Goal: Information Seeking & Learning: Learn about a topic

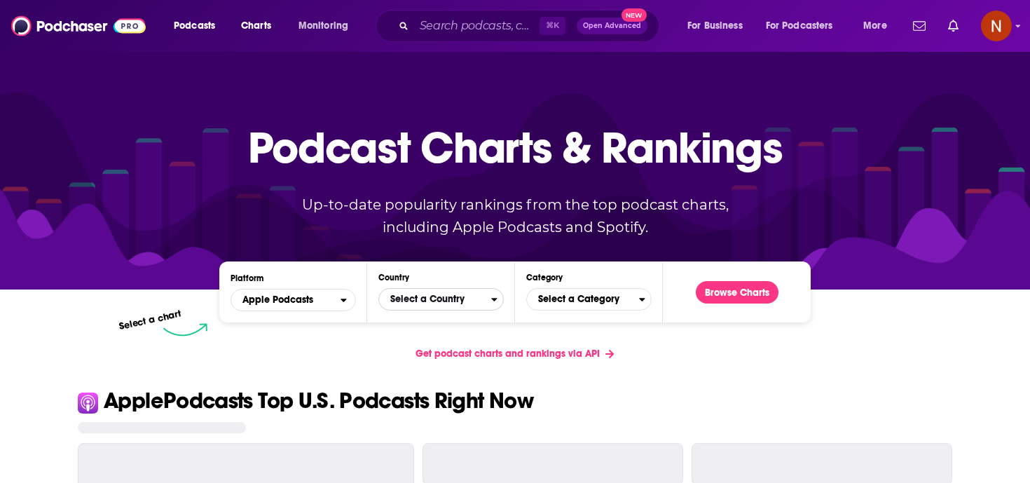
click at [404, 297] on span "Select a Country" at bounding box center [435, 299] width 112 height 24
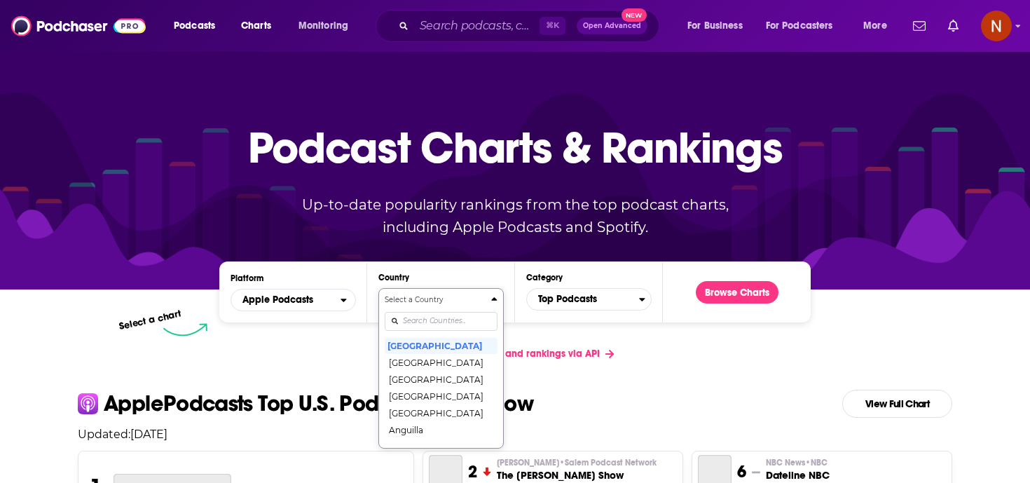
click at [432, 324] on input "Countries" at bounding box center [441, 321] width 113 height 19
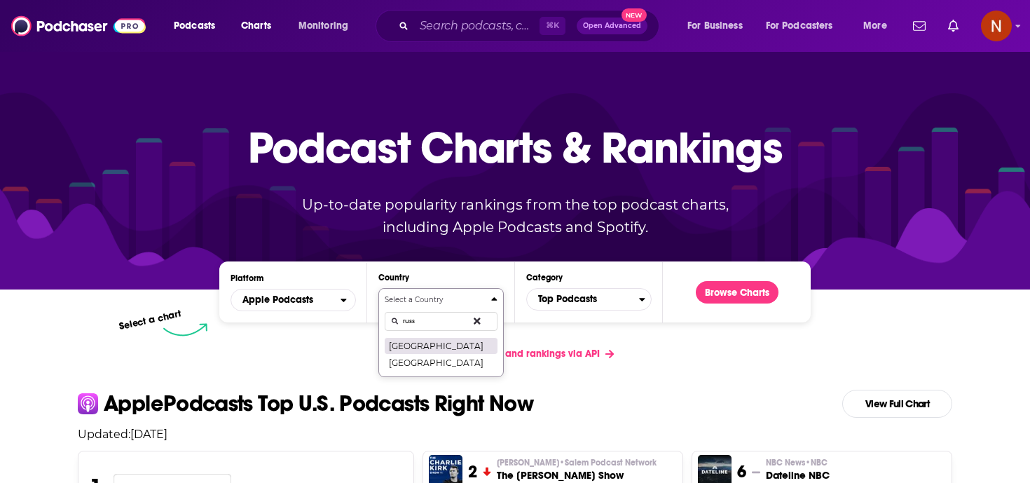
type input "russ"
click at [420, 346] on button "[GEOGRAPHIC_DATA]" at bounding box center [441, 345] width 113 height 17
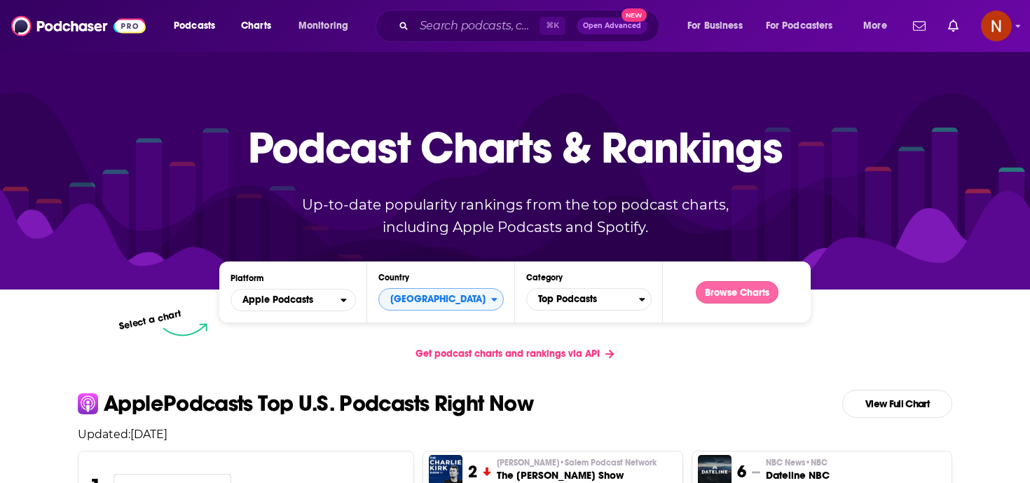
click at [743, 294] on button "Browse Charts" at bounding box center [737, 292] width 83 height 22
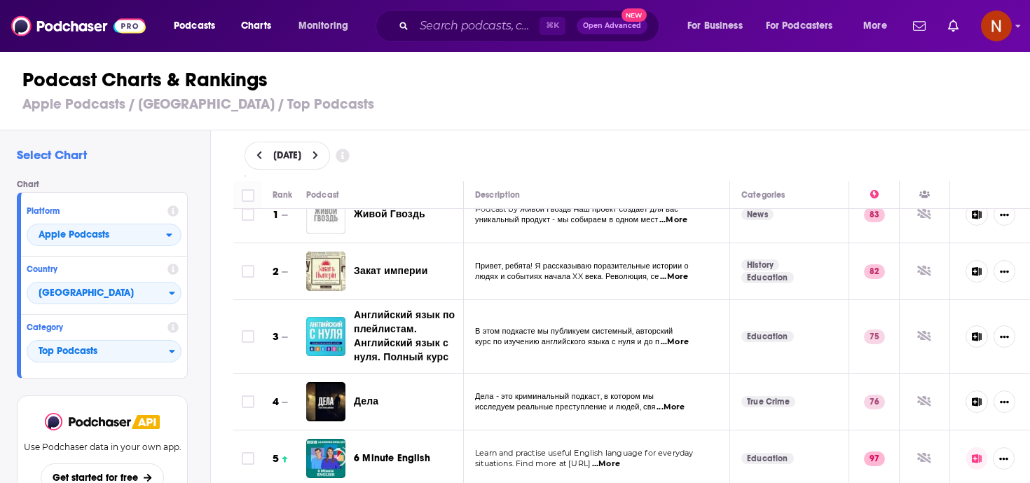
scroll to position [24, 0]
click at [400, 268] on span "Закат империи" at bounding box center [391, 269] width 74 height 12
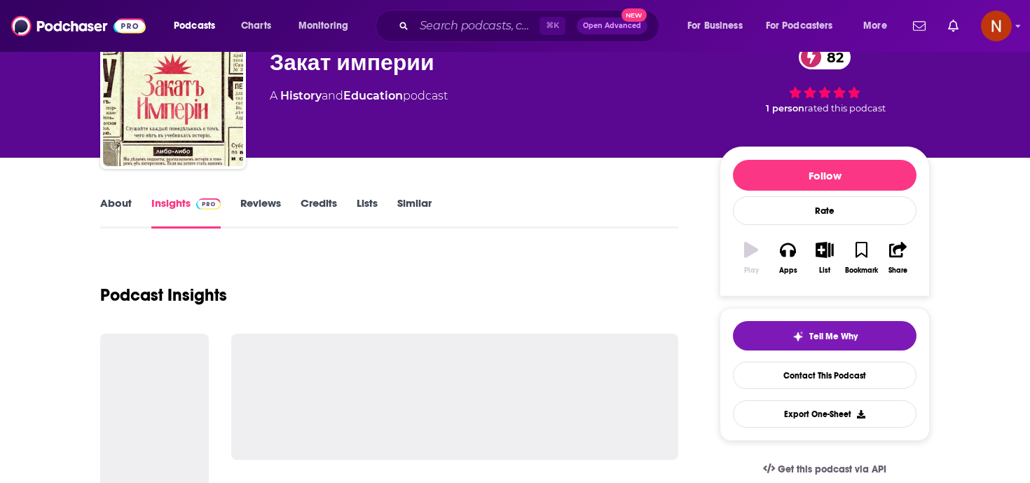
scroll to position [56, 0]
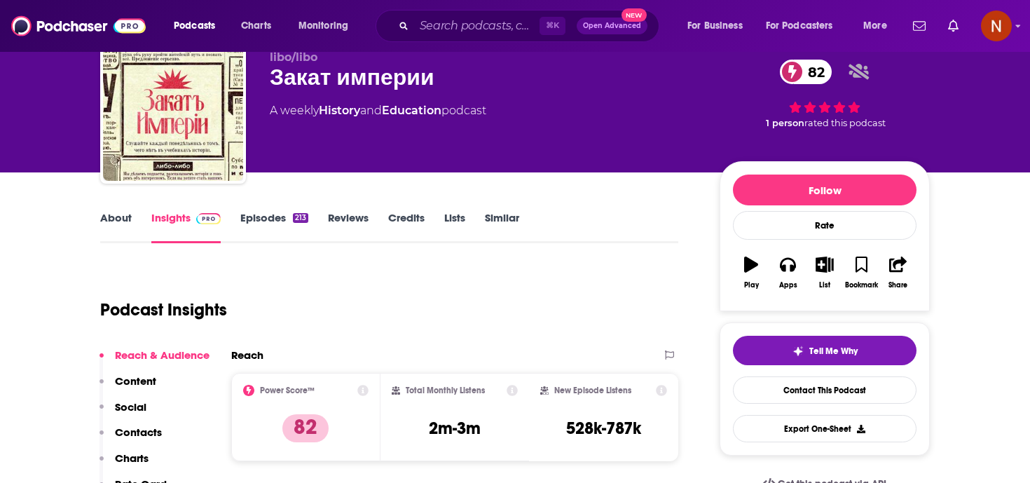
click at [118, 218] on link "About" at bounding box center [116, 227] width 32 height 32
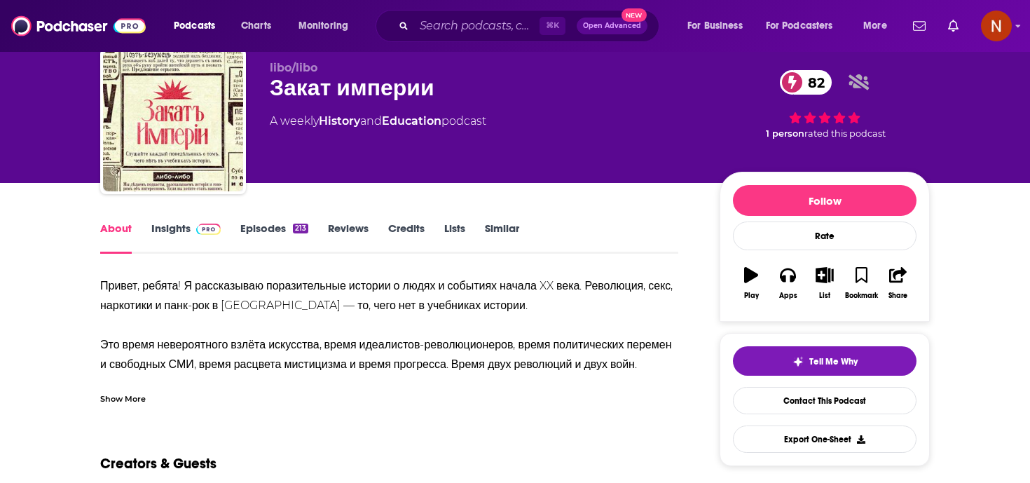
scroll to position [47, 0]
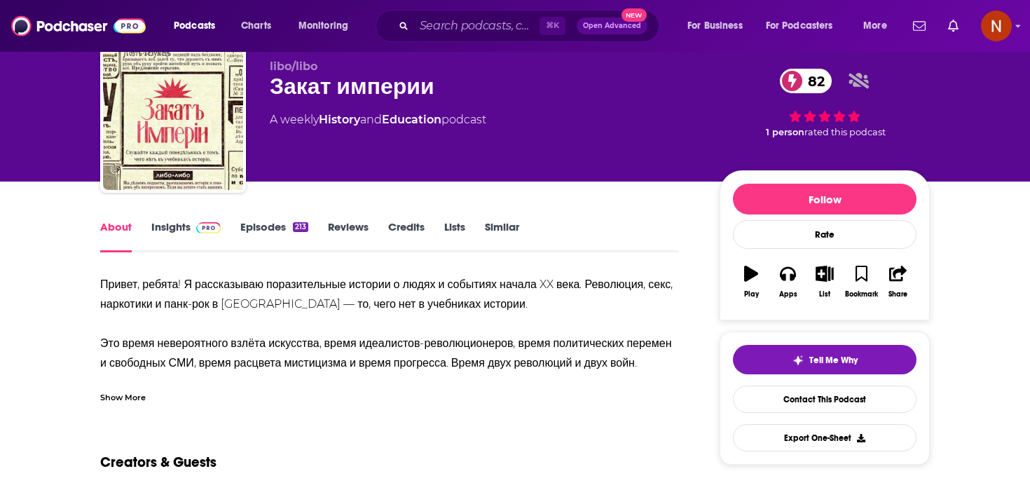
click at [132, 401] on div "Show More" at bounding box center [123, 395] width 46 height 13
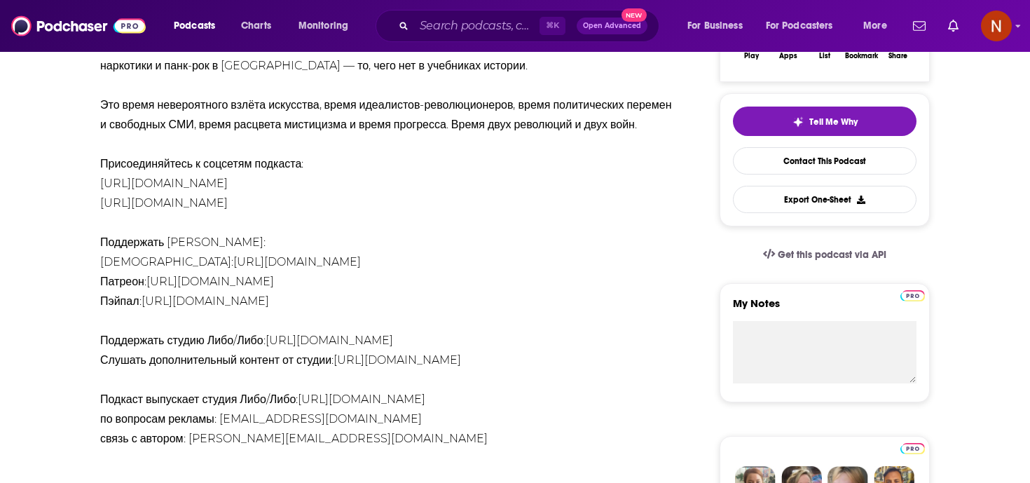
scroll to position [286, 0]
click at [316, 448] on div "Привет, ребята! Я рассказываю поразительные истории о людях и событиях начала X…" at bounding box center [389, 242] width 578 height 412
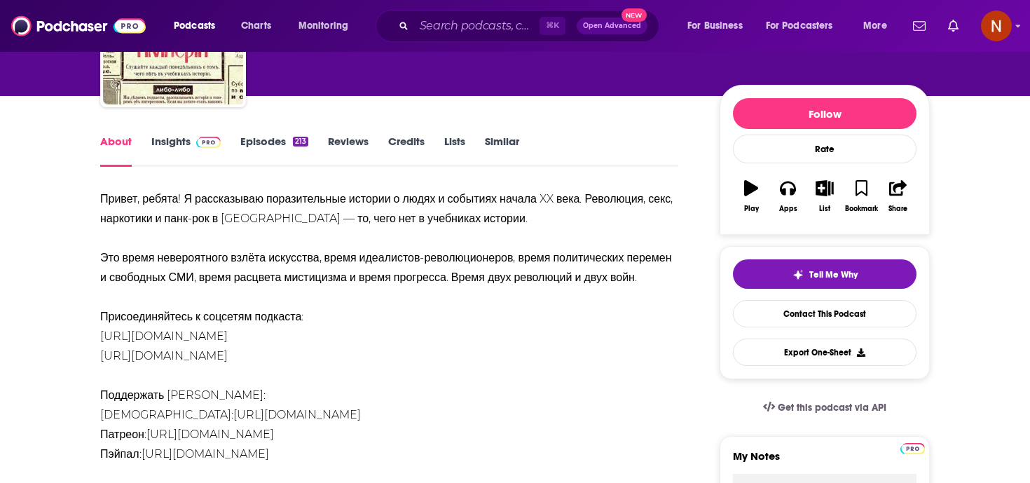
scroll to position [120, 0]
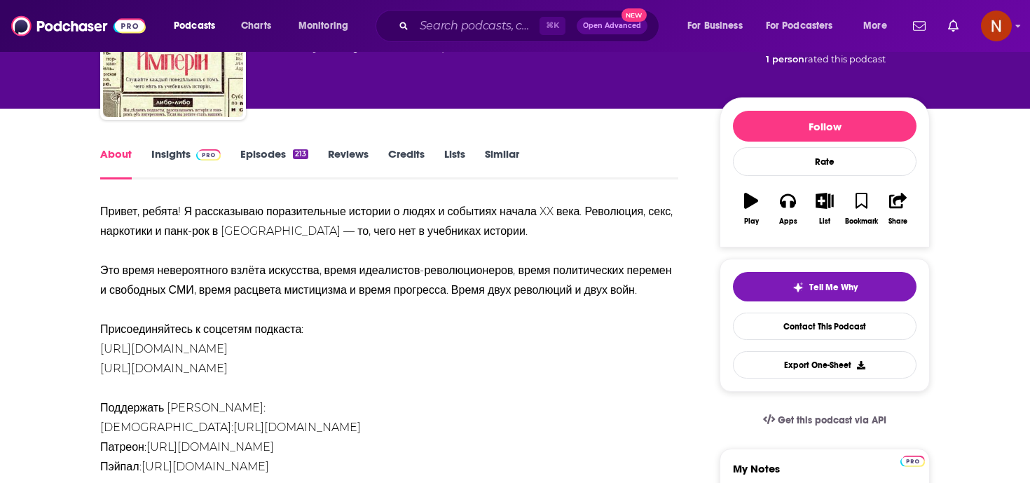
drag, startPoint x: 324, startPoint y: 335, endPoint x: 88, endPoint y: 216, distance: 264.4
copy div "Привет, ребята! Я рассказываю поразительные истории о людях и событиях начала X…"
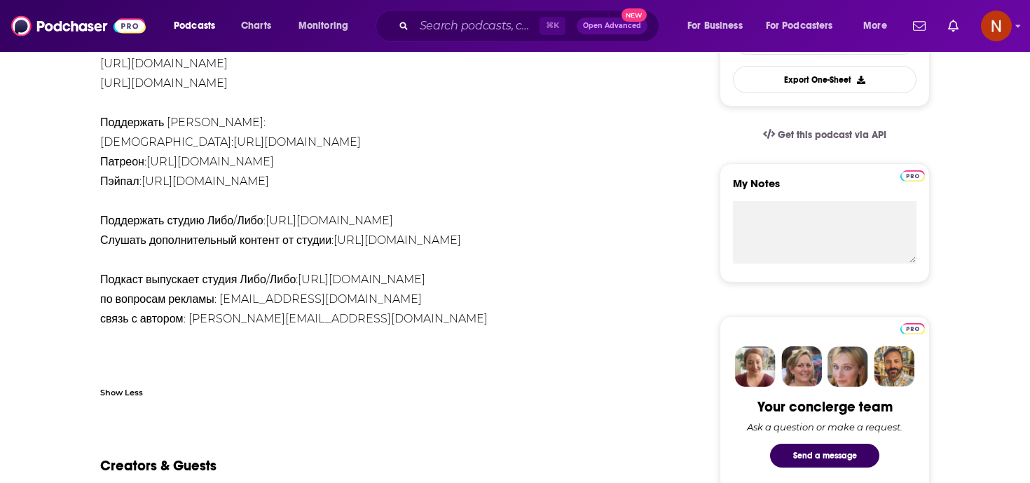
scroll to position [407, 0]
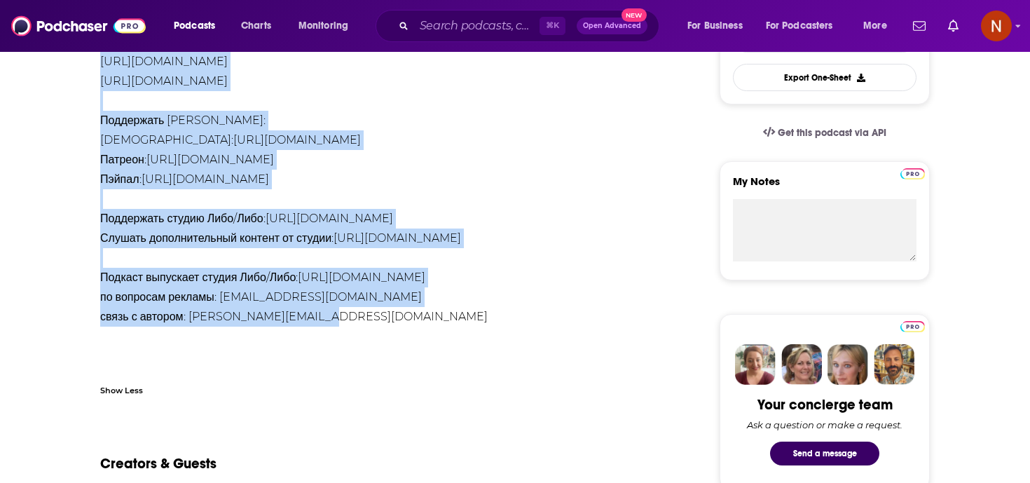
drag, startPoint x: 352, startPoint y: 361, endPoint x: 81, endPoint y: 96, distance: 378.9
copy div "[URL][DOMAIN_NAME] [URL][DOMAIN_NAME] Поддержать [PERSON_NAME]: Бусти: [URL][DO…"
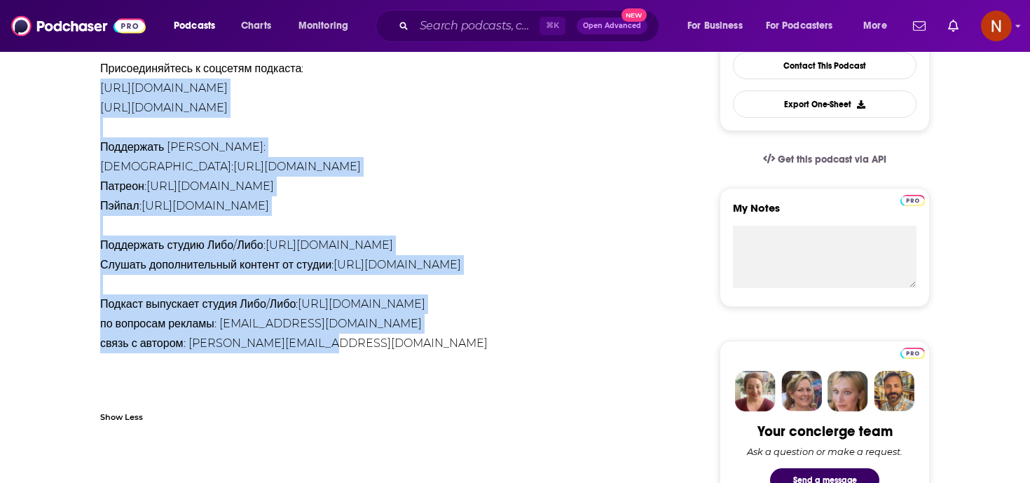
click at [354, 353] on div "Привет, ребята! Я рассказываю поразительные истории о людях и событиях начала X…" at bounding box center [389, 147] width 578 height 412
drag, startPoint x: 344, startPoint y: 389, endPoint x: 97, endPoint y: 109, distance: 373.7
copy div "Присоединяйтесь к соцсетям подкаста: [URL][DOMAIN_NAME] [URL][DOMAIN_NAME] Подд…"
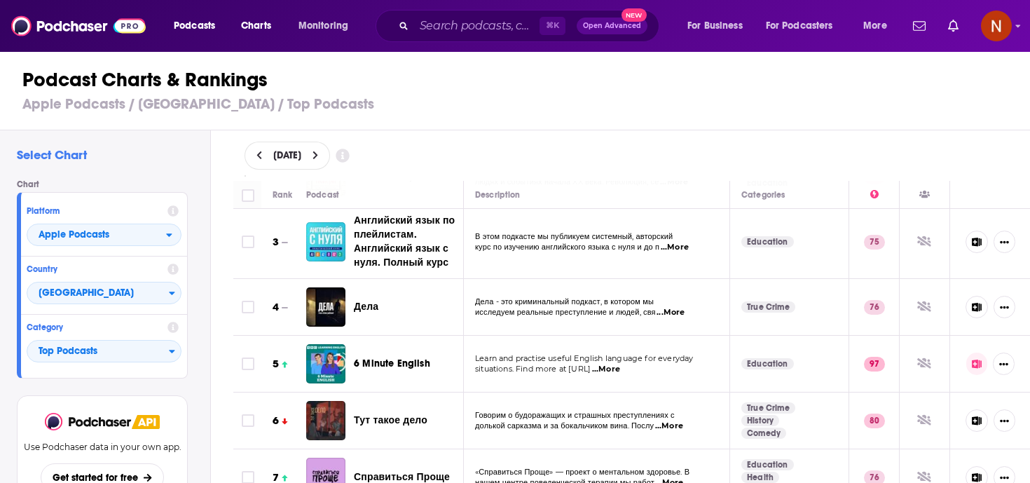
scroll to position [117, 0]
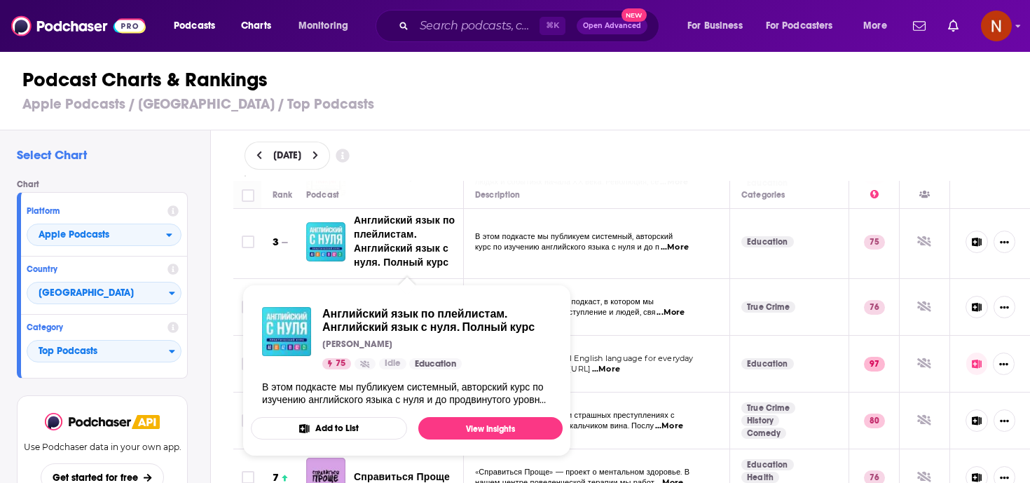
click at [379, 228] on span "Английский язык по плейлистам. Английский язык с нуля. Полный курс" at bounding box center [404, 241] width 101 height 54
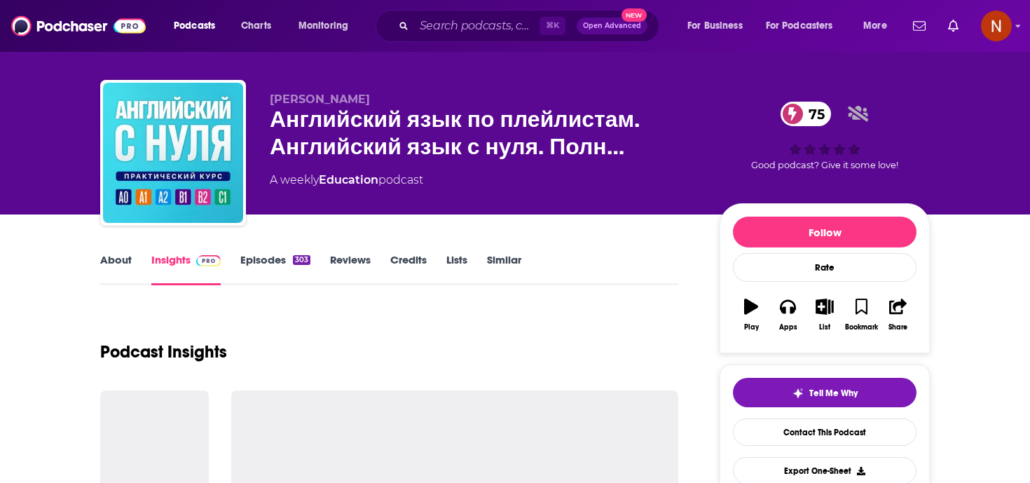
scroll to position [38, 0]
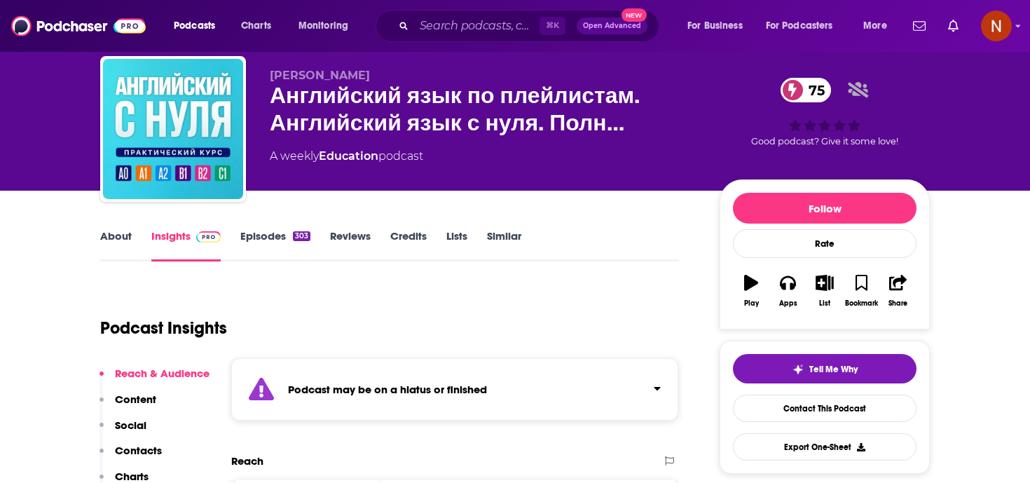
click at [129, 240] on link "About" at bounding box center [116, 245] width 32 height 32
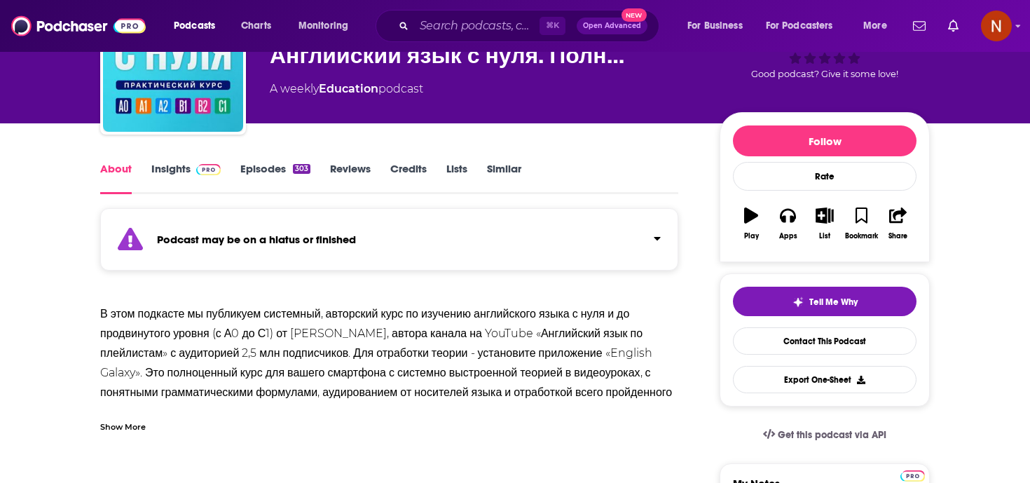
click at [133, 426] on div "Show More" at bounding box center [123, 425] width 46 height 13
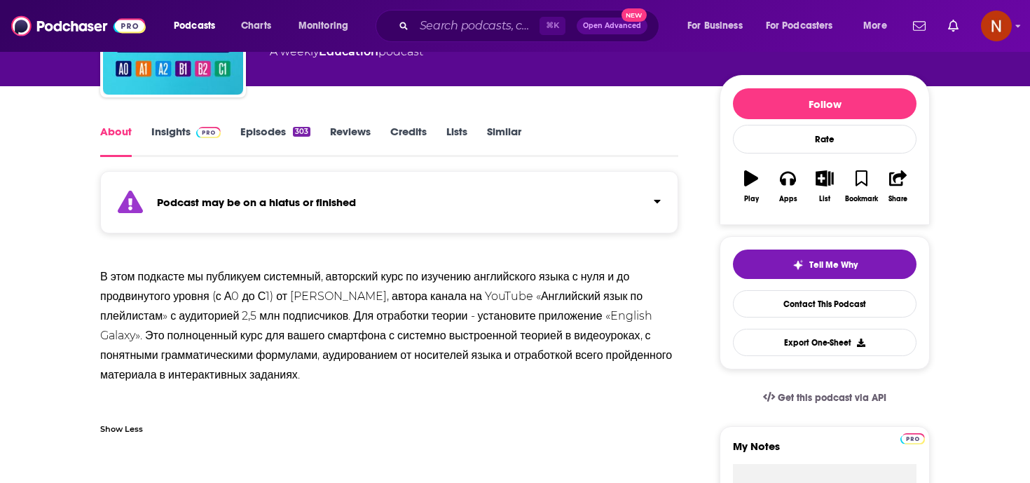
scroll to position [165, 0]
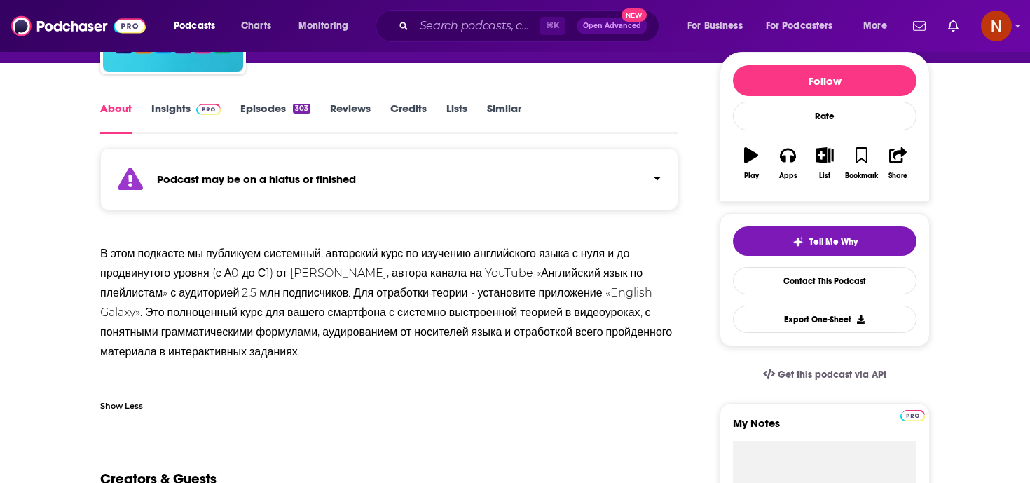
click at [253, 361] on div "В этом подкасте мы публикуем системный, авторский курс по изучению английского …" at bounding box center [389, 303] width 578 height 118
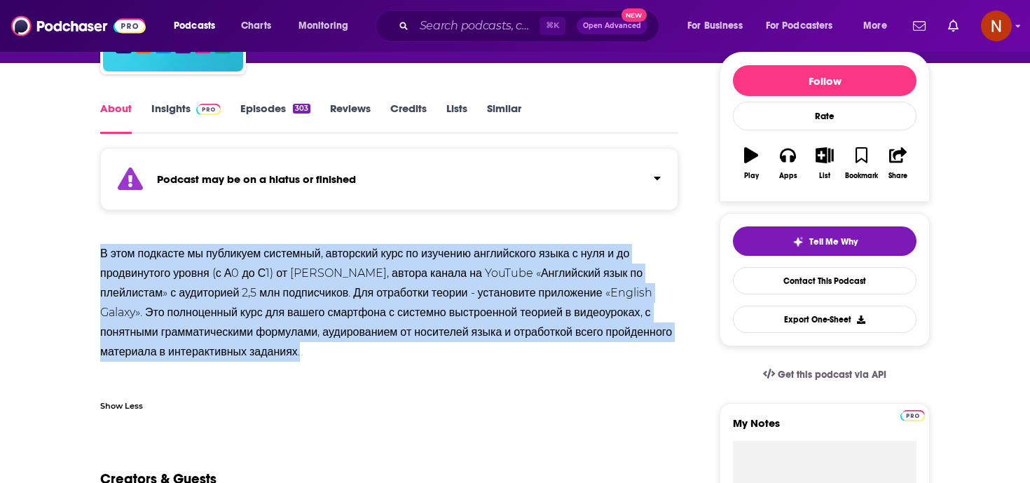
drag, startPoint x: 270, startPoint y: 383, endPoint x: 90, endPoint y: 251, distance: 224.0
copy div "В этом подкасте мы публикуем системный, авторский курс по изучению английского …"
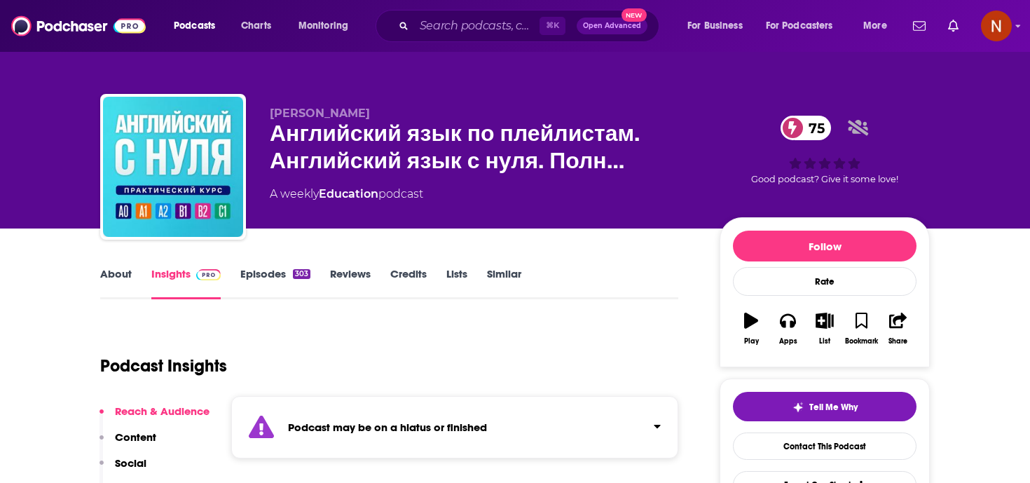
scroll to position [12, 0]
